Goal: Information Seeking & Learning: Learn about a topic

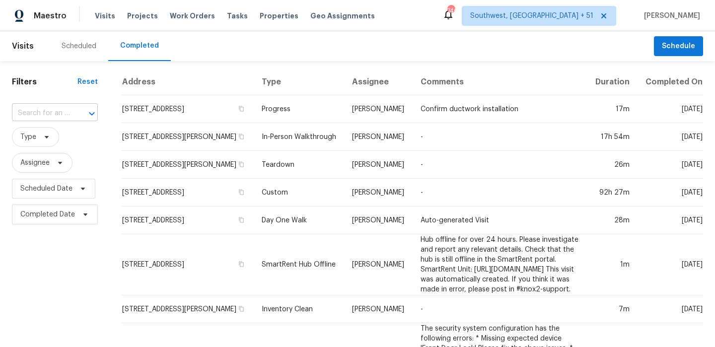
click at [72, 108] on div at bounding box center [85, 114] width 26 height 14
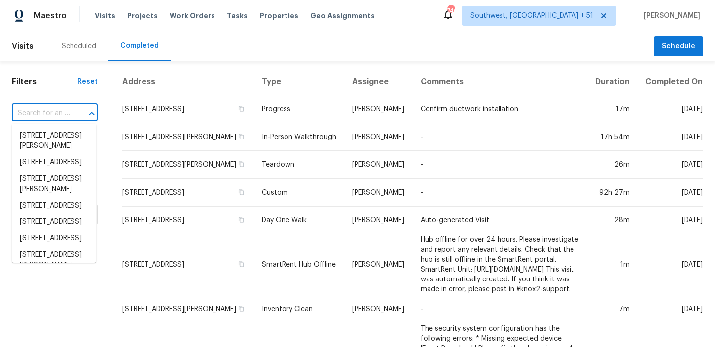
paste input "[STREET_ADDRESS][US_STATE]"
type input "[STREET_ADDRESS][US_STATE]"
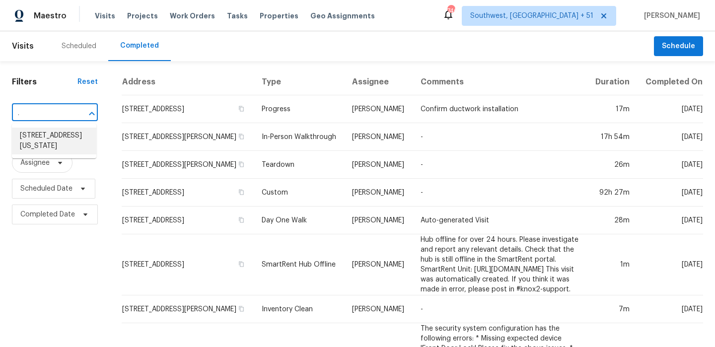
click at [68, 132] on li "[STREET_ADDRESS][US_STATE]" at bounding box center [54, 141] width 84 height 27
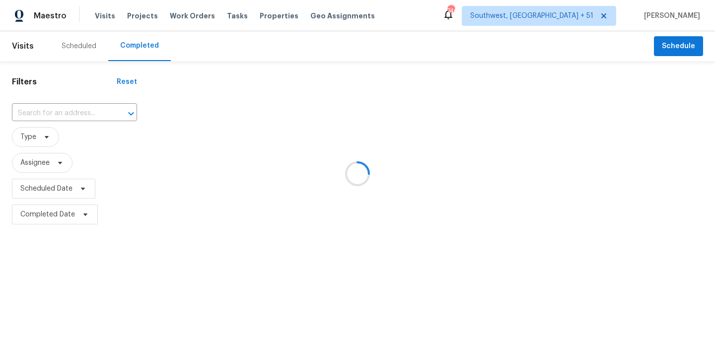
type input "[STREET_ADDRESS][US_STATE]"
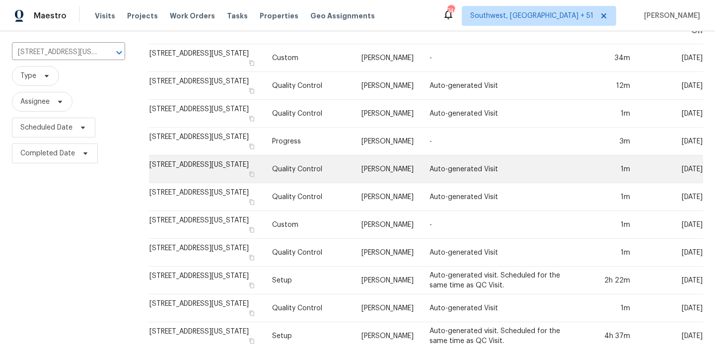
scroll to position [75, 0]
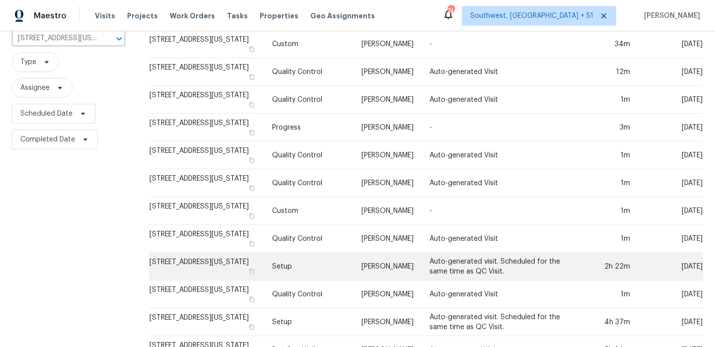
click at [307, 267] on td "Setup" at bounding box center [308, 267] width 89 height 28
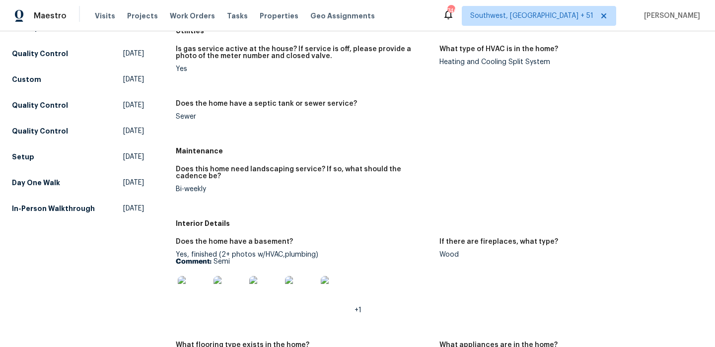
scroll to position [196, 0]
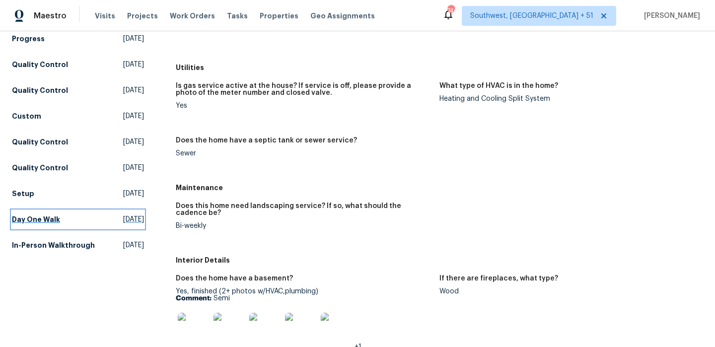
click at [127, 217] on span "[DATE]" at bounding box center [133, 220] width 21 height 10
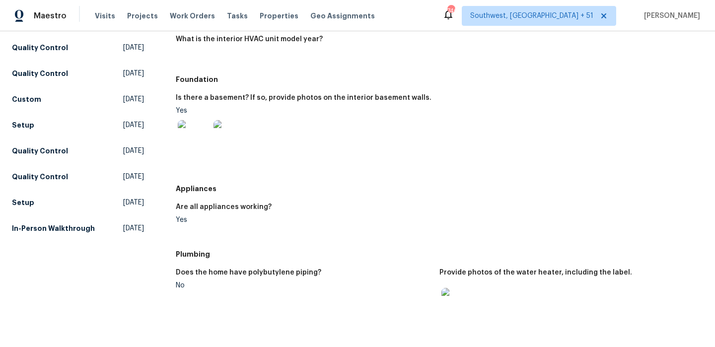
scroll to position [240, 0]
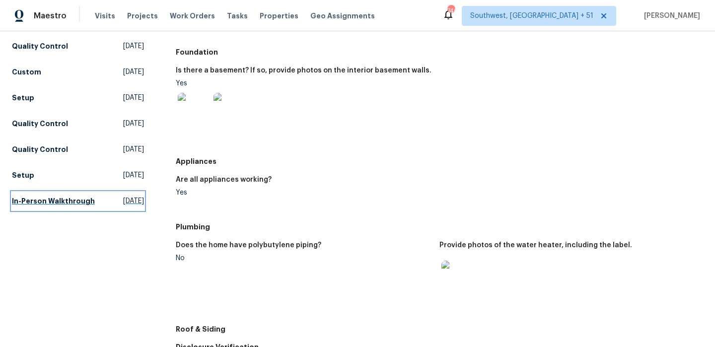
click at [101, 196] on link "In-Person Walkthrough [DATE]" at bounding box center [78, 201] width 132 height 18
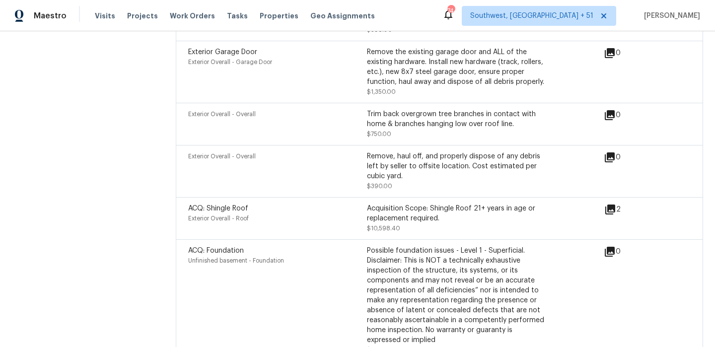
scroll to position [2483, 0]
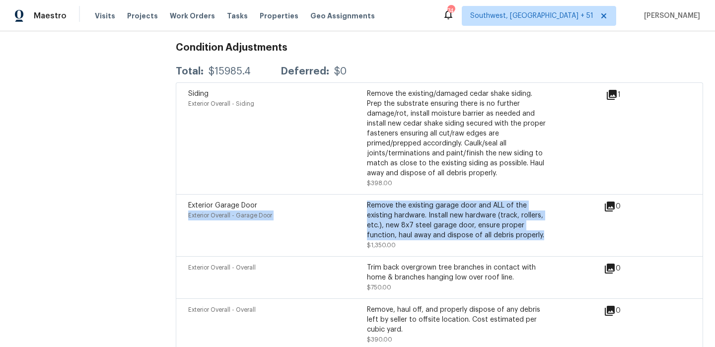
drag, startPoint x: 366, startPoint y: 199, endPoint x: 552, endPoint y: 233, distance: 189.9
click at [552, 233] on div "Exterior Garage Door Exterior Overall - Garage Door Remove the existing garage …" at bounding box center [396, 226] width 416 height 50
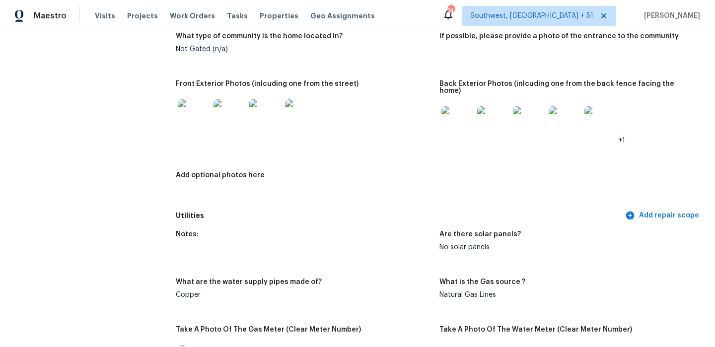
scroll to position [481, 0]
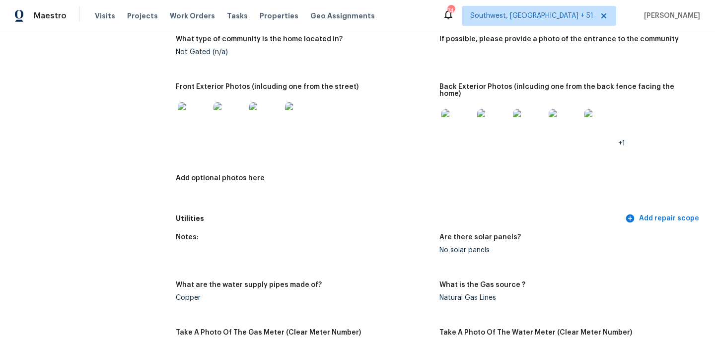
click at [465, 122] on img at bounding box center [458, 125] width 32 height 32
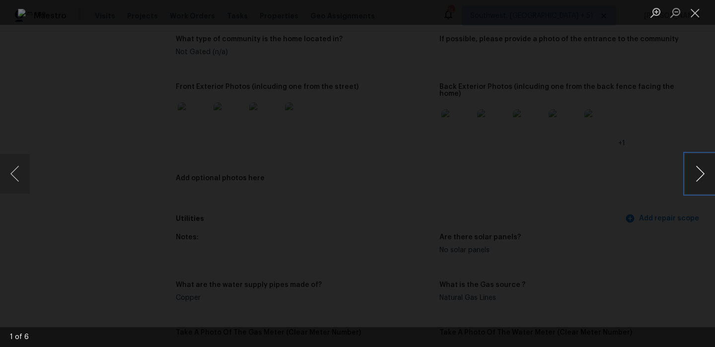
click at [695, 185] on button "Next image" at bounding box center [700, 174] width 30 height 40
click at [697, 182] on button "Next image" at bounding box center [700, 174] width 30 height 40
click at [703, 176] on button "Next image" at bounding box center [700, 174] width 30 height 40
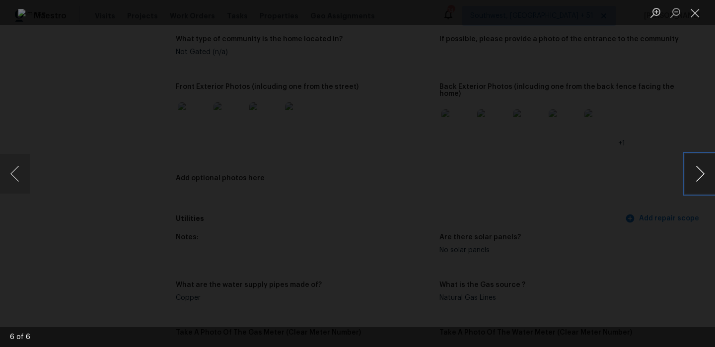
click at [703, 176] on button "Next image" at bounding box center [700, 174] width 30 height 40
click at [704, 19] on button "Close lightbox" at bounding box center [695, 12] width 20 height 17
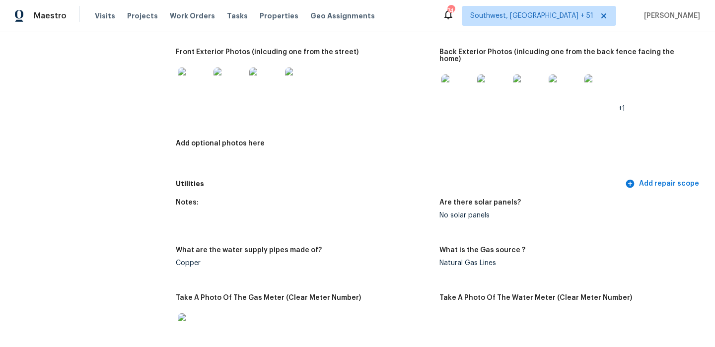
scroll to position [518, 0]
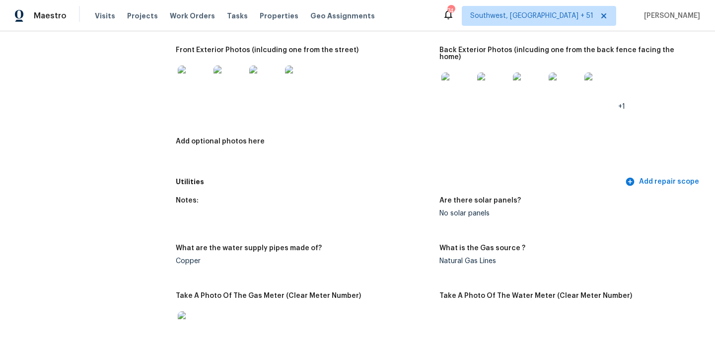
click at [189, 81] on img at bounding box center [194, 82] width 32 height 32
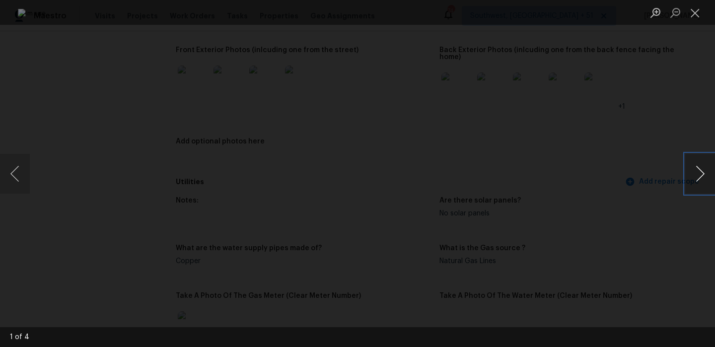
click at [702, 173] on button "Next image" at bounding box center [700, 174] width 30 height 40
click at [704, 178] on button "Next image" at bounding box center [700, 174] width 30 height 40
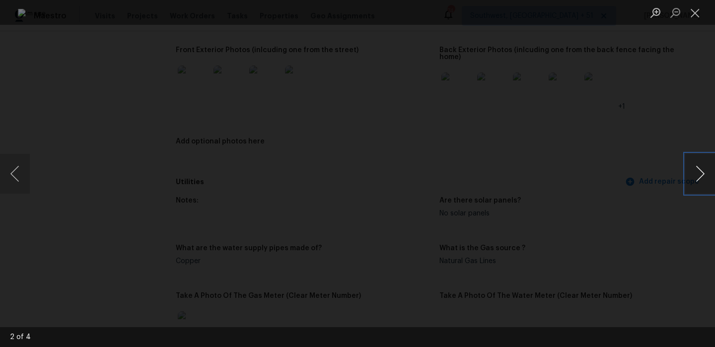
click at [704, 178] on button "Next image" at bounding box center [700, 174] width 30 height 40
click at [696, 12] on button "Close lightbox" at bounding box center [695, 12] width 20 height 17
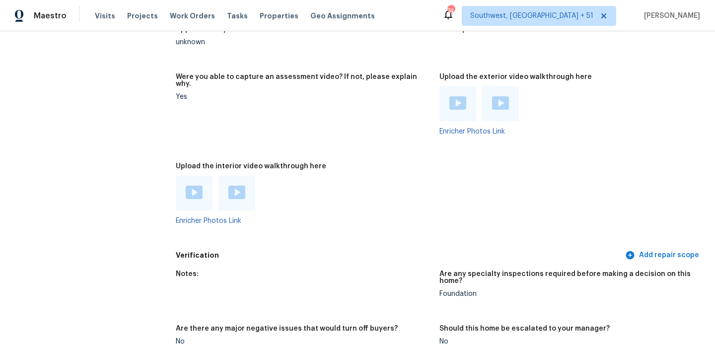
scroll to position [2072, 0]
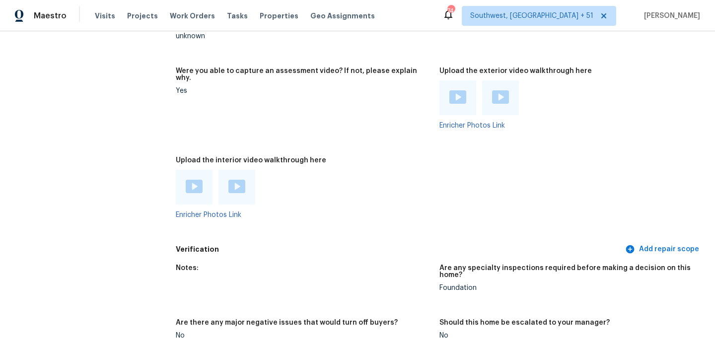
click at [458, 92] on img at bounding box center [457, 96] width 17 height 13
